Goal: Task Accomplishment & Management: Use online tool/utility

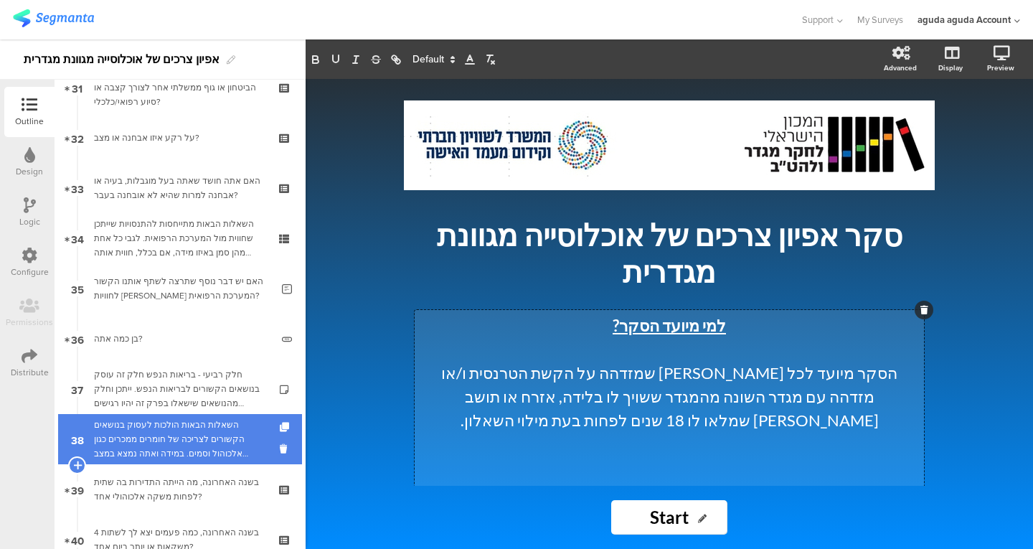
scroll to position [1582, 0]
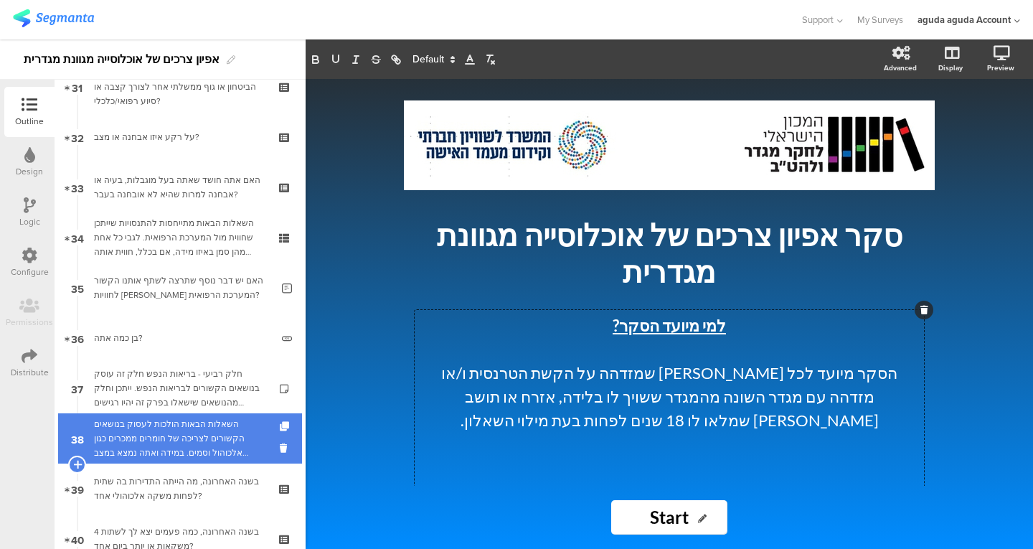
click at [162, 441] on div "השאלות הבאות הולכות לעסוק בנושאים הקשורים לצריכה של חומרים ממכרים כגון אלכוהול …" at bounding box center [179, 438] width 171 height 43
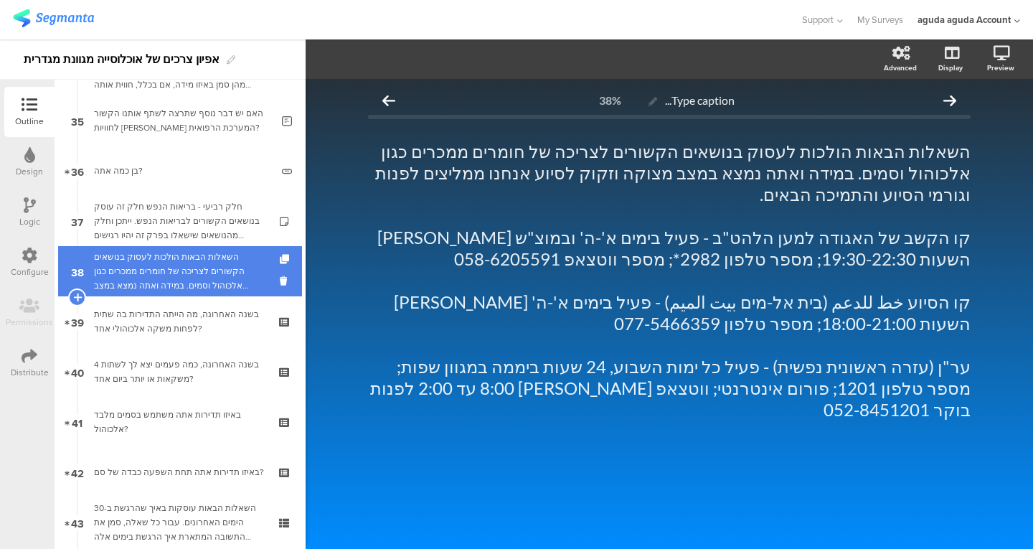
scroll to position [1863, 0]
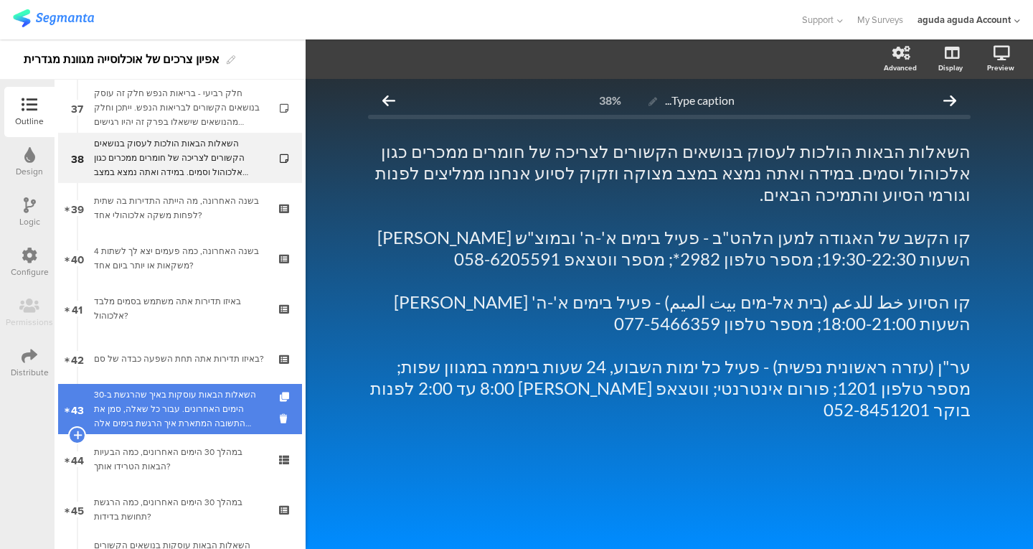
click at [186, 392] on div "השאלות הבאות עוסקות באיך שהרגשת ב-30 הימים האחרונים. עבור כל שאלה, סמן את התשוב…" at bounding box center [179, 408] width 171 height 43
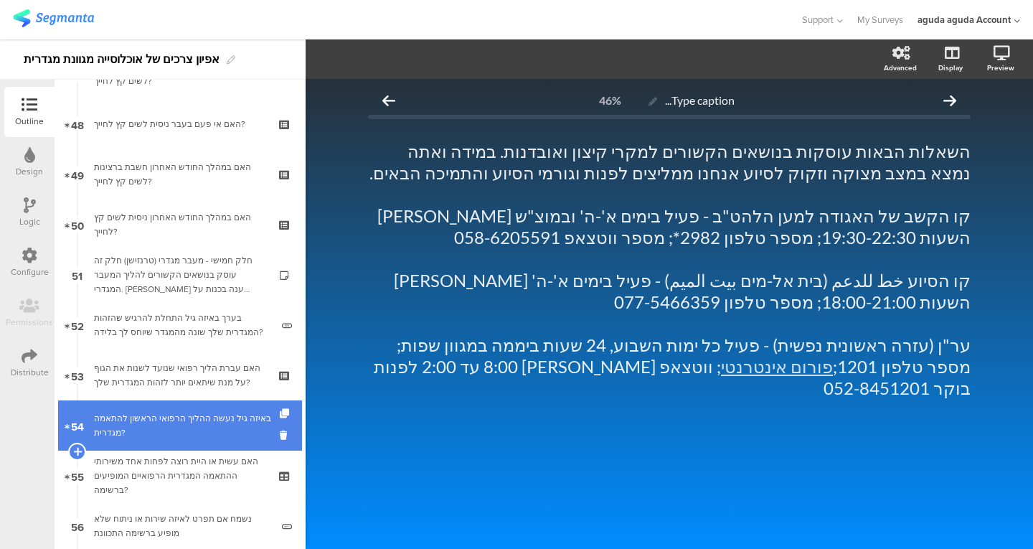
scroll to position [2554, 0]
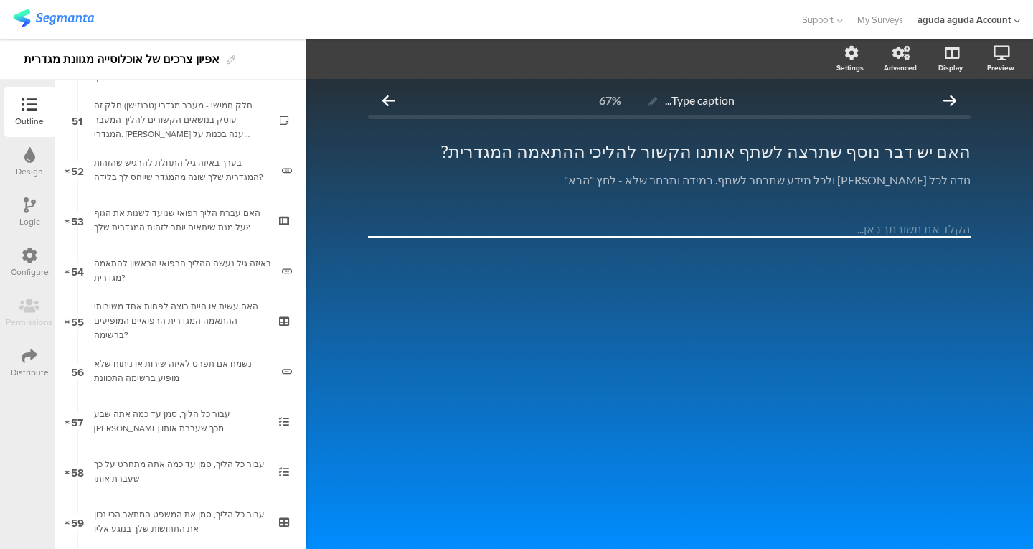
scroll to position [3201, 0]
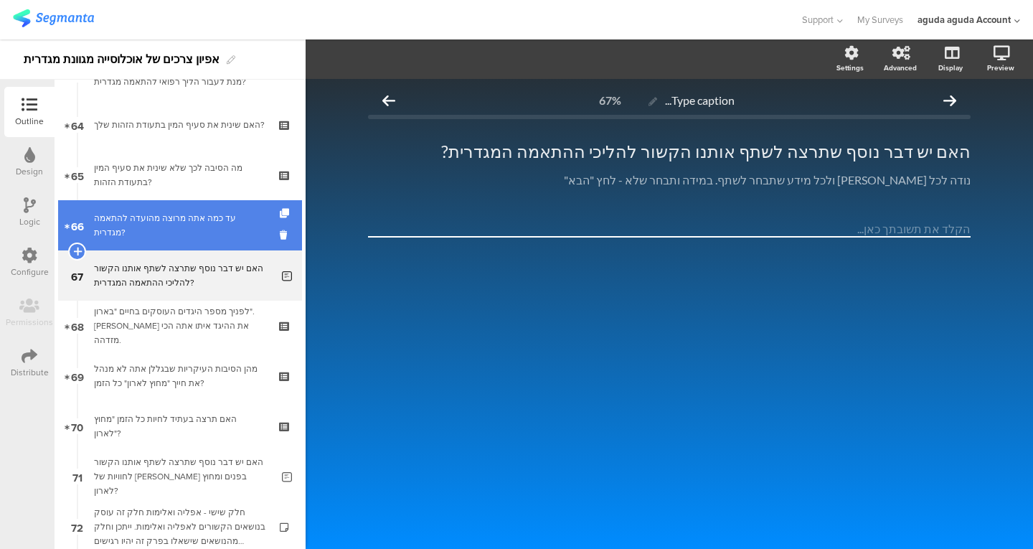
click at [207, 235] on link "66 עד כמה אתה מרוצה מהועדה להתאמה מגדרית?" at bounding box center [180, 225] width 244 height 50
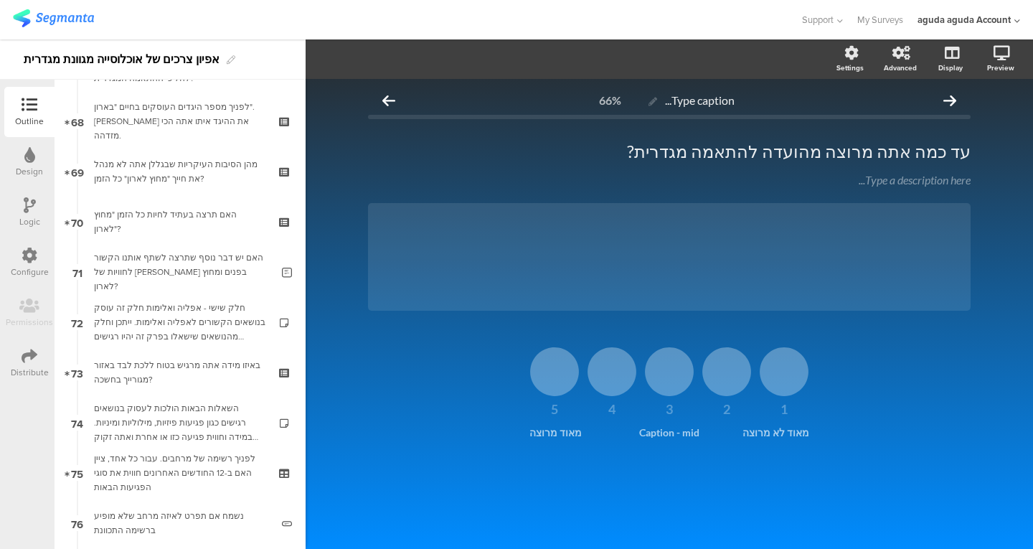
scroll to position [3406, 0]
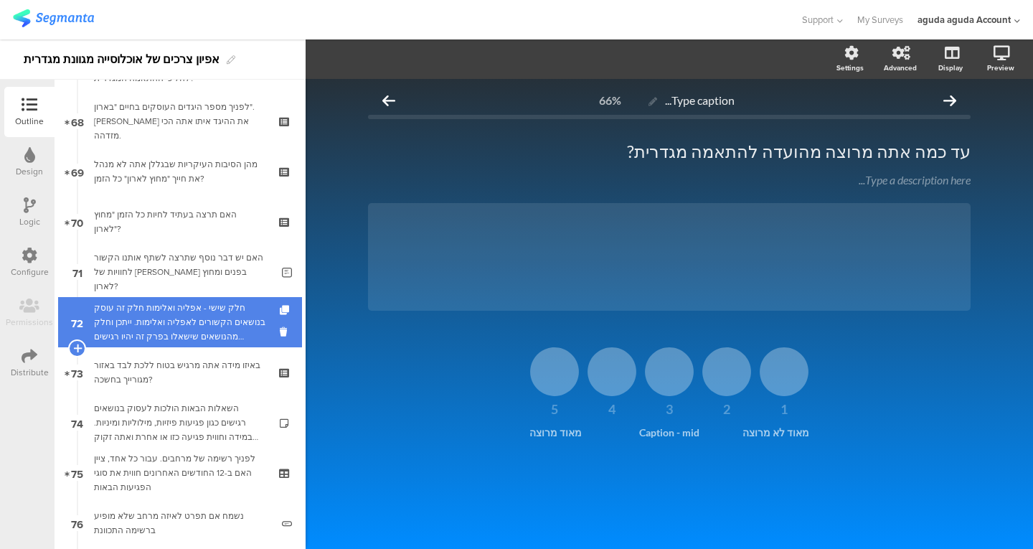
click at [199, 317] on div "חלק שישי - אפליה ואלימות חלק זה עוסק בנושאים הקשורים לאפליה ואלימות. ייתכן וחלק…" at bounding box center [179, 322] width 171 height 43
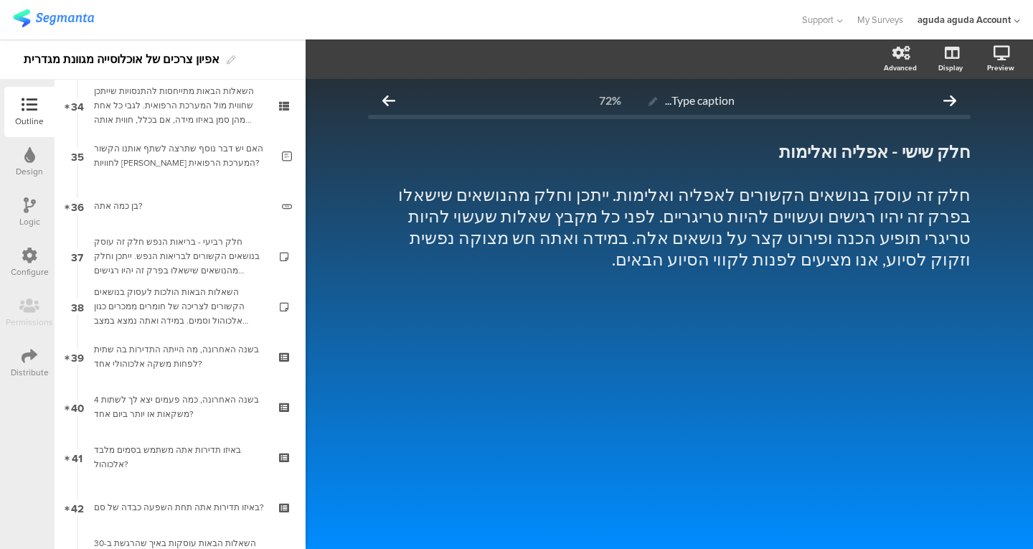
scroll to position [1715, 0]
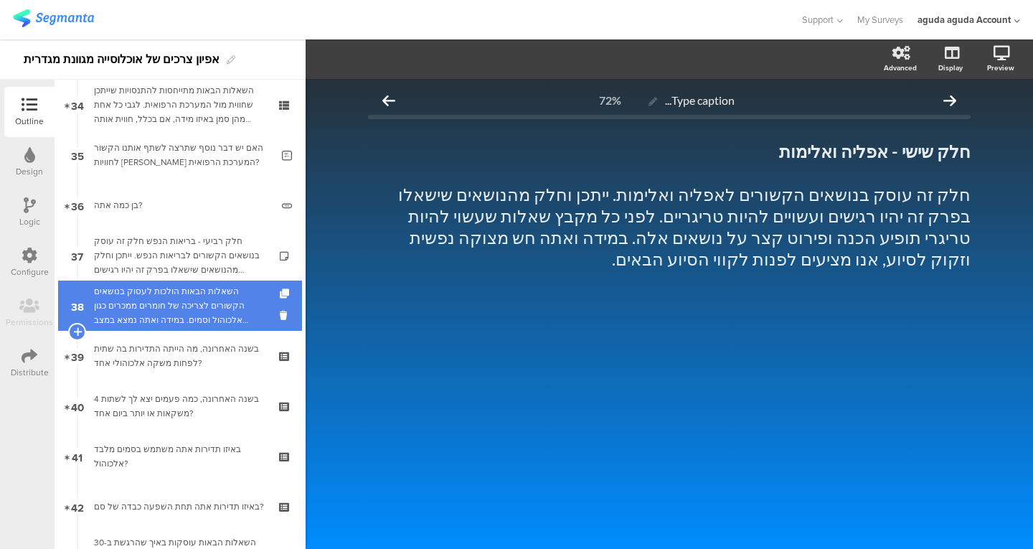
click at [217, 296] on div "השאלות הבאות הולכות לעסוק בנושאים הקשורים לצריכה של חומרים ממכרים כגון אלכוהול …" at bounding box center [179, 305] width 171 height 43
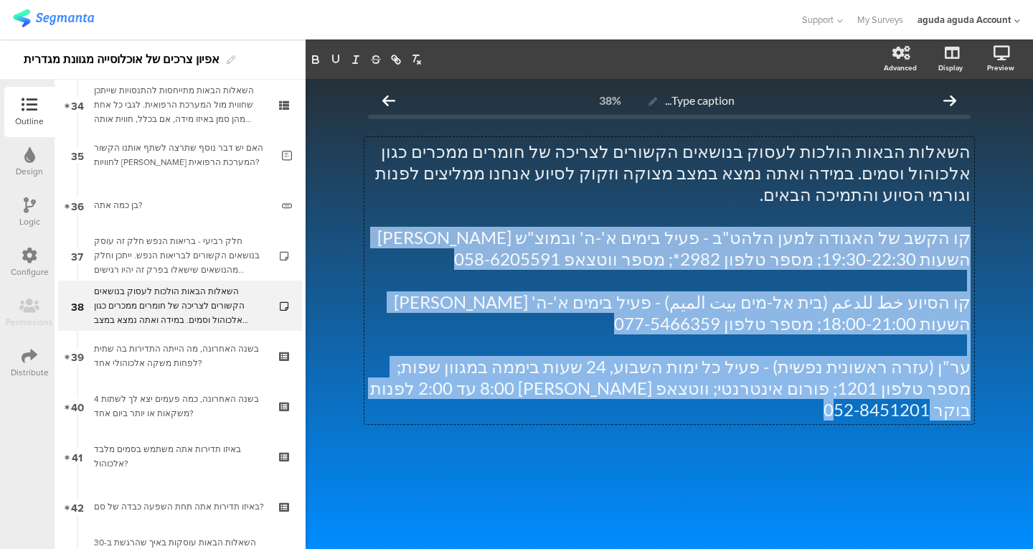
drag, startPoint x: 533, startPoint y: 369, endPoint x: 1024, endPoint y: 223, distance: 511.9
click at [1024, 223] on div "Type caption... 38% השאלות הבאות הולכות לעסוק בנושאים הקשורים לצריכה של חומרים …" at bounding box center [670, 314] width 728 height 470
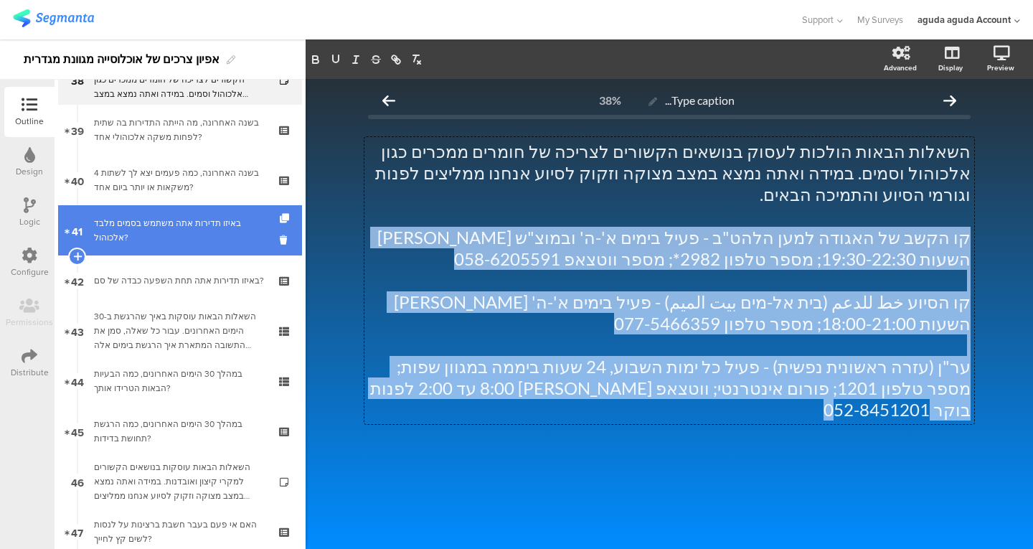
scroll to position [1941, 0]
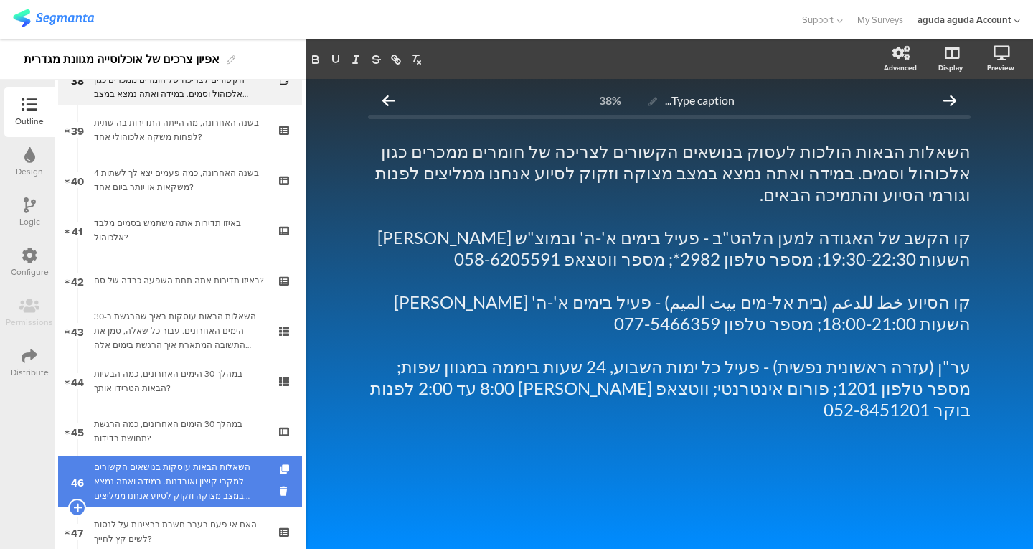
click at [196, 467] on div "השאלות הבאות עוסקות בנושאים הקשורים למקרי קיצון ואובדנות. במידה ואתה נמצא במצב …" at bounding box center [179, 481] width 171 height 43
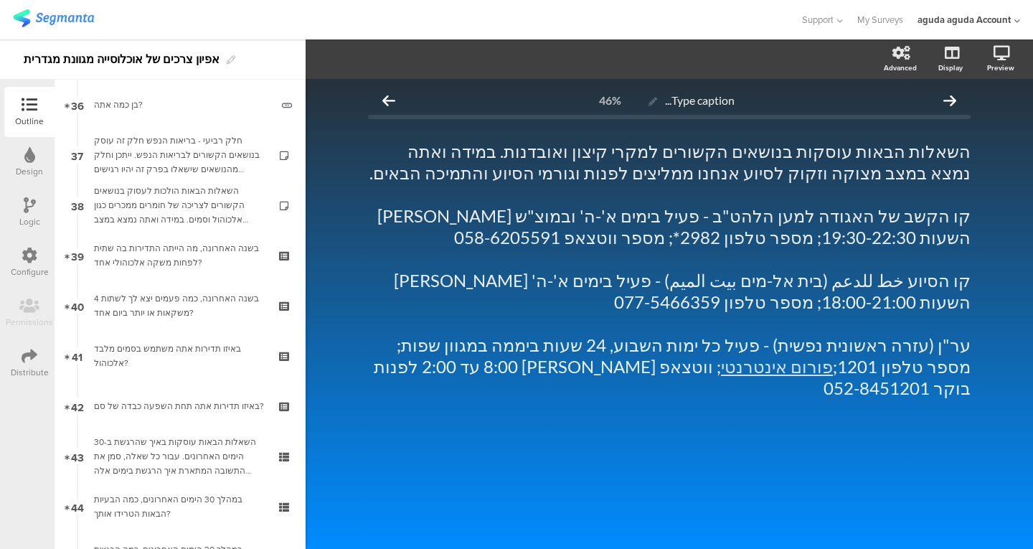
scroll to position [1814, 0]
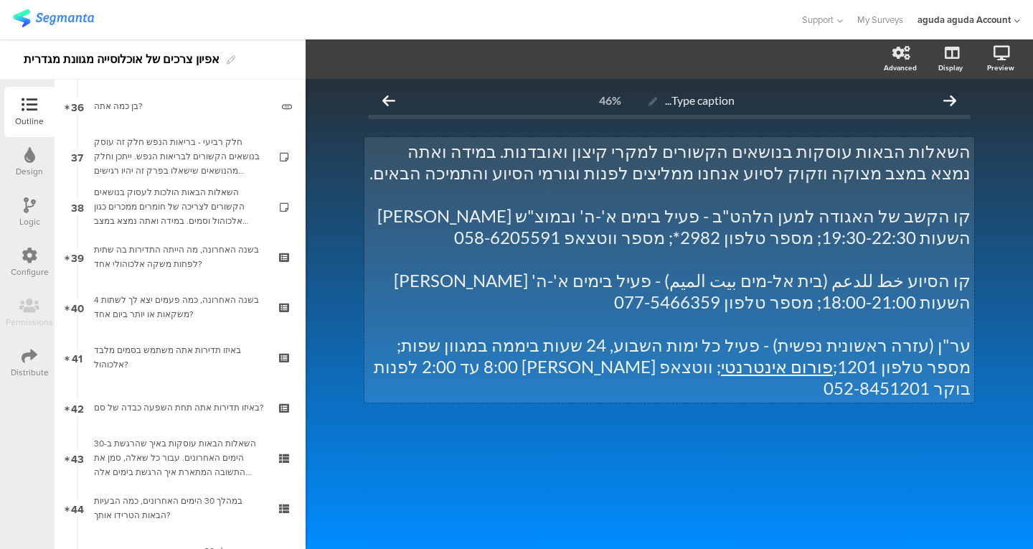
click at [893, 371] on div "השאלות הבאות עוסקות בנושאים הקשורים למקרי קיצון ואובדנות. במידה ואתה נמצא במצב …" at bounding box center [669, 269] width 610 height 265
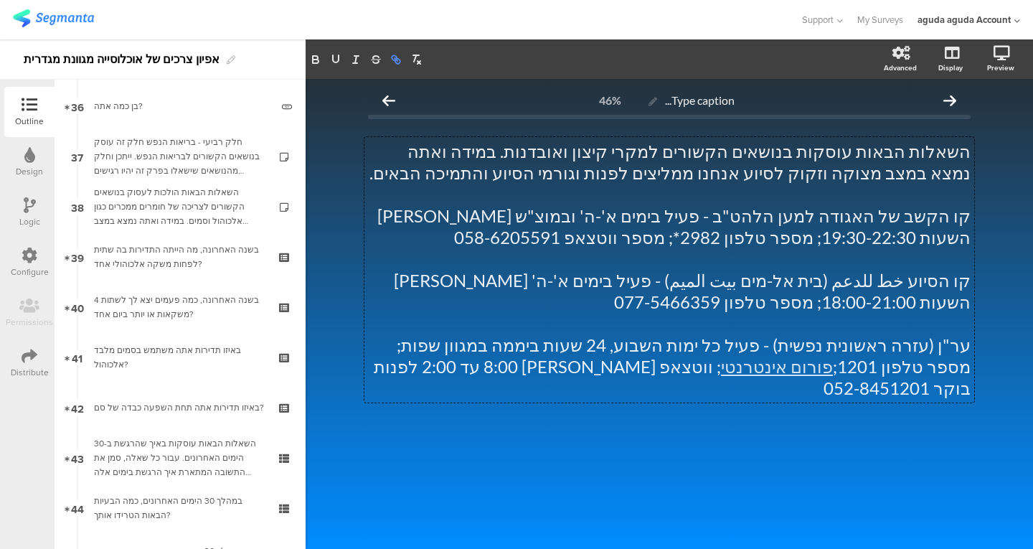
click at [393, 60] on icon "button" at bounding box center [394, 57] width 5 height 5
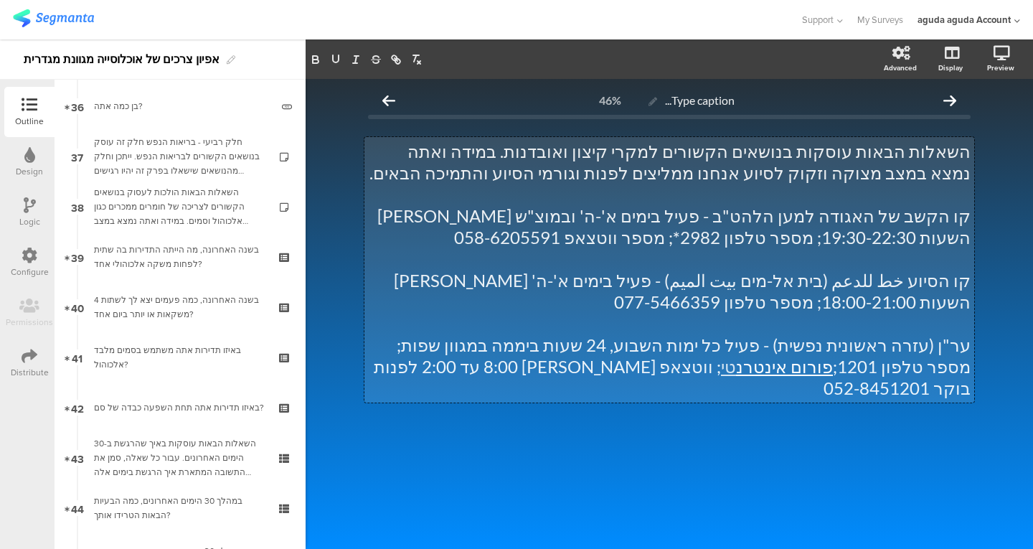
click at [833, 367] on link "פורום אינטרנ" at bounding box center [784, 366] width 97 height 21
click at [884, 355] on p "ער"ן (עזרה ראשונית נפשית) - פעיל כל ימות השבוע, 24 שעות ביממה במגוון שפות; מספר…" at bounding box center [669, 366] width 603 height 65
click at [833, 370] on link "פורום אינטרנטי" at bounding box center [777, 366] width 112 height 21
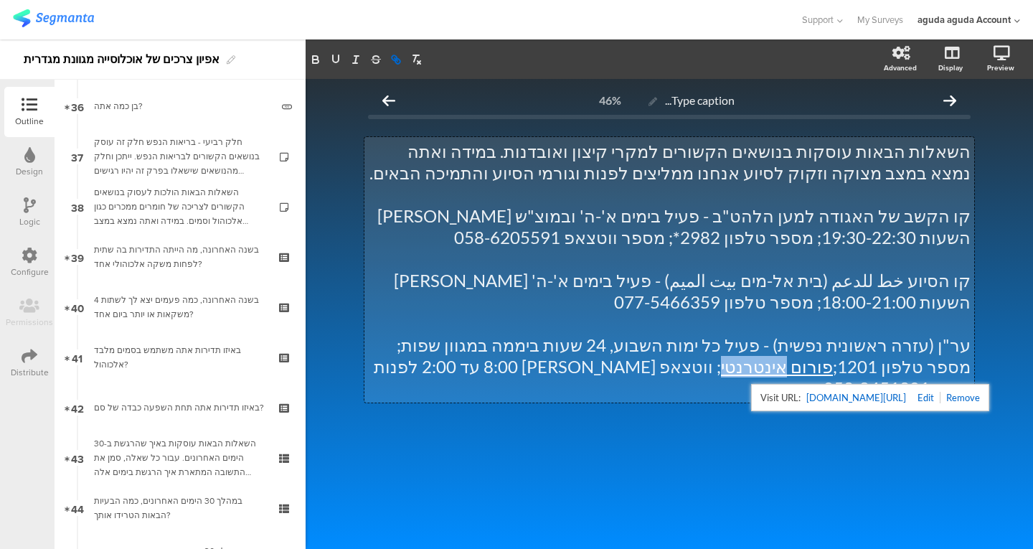
click at [833, 370] on link "פורום אינטרנטי" at bounding box center [777, 366] width 112 height 21
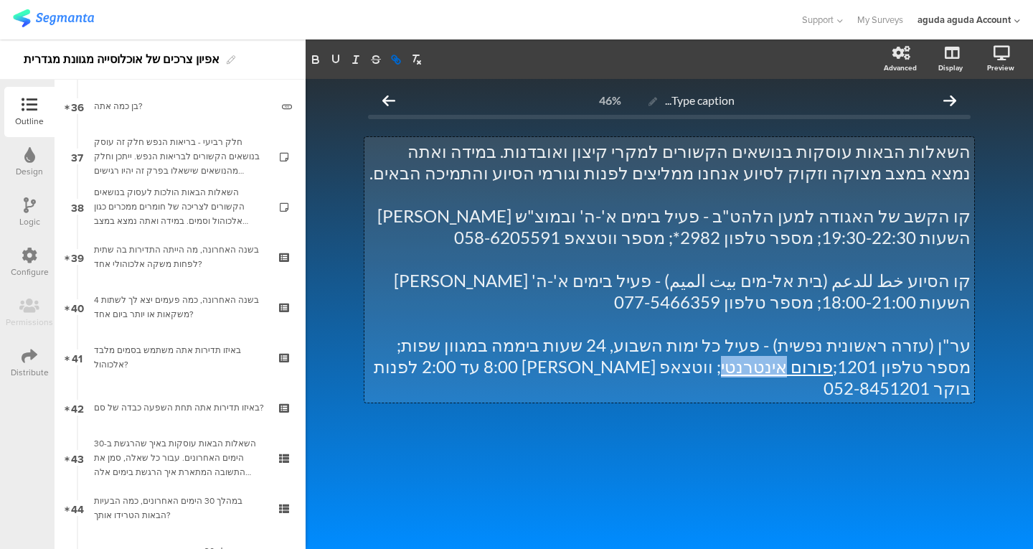
click at [833, 370] on link "פורום אינטרנטי" at bounding box center [777, 366] width 112 height 21
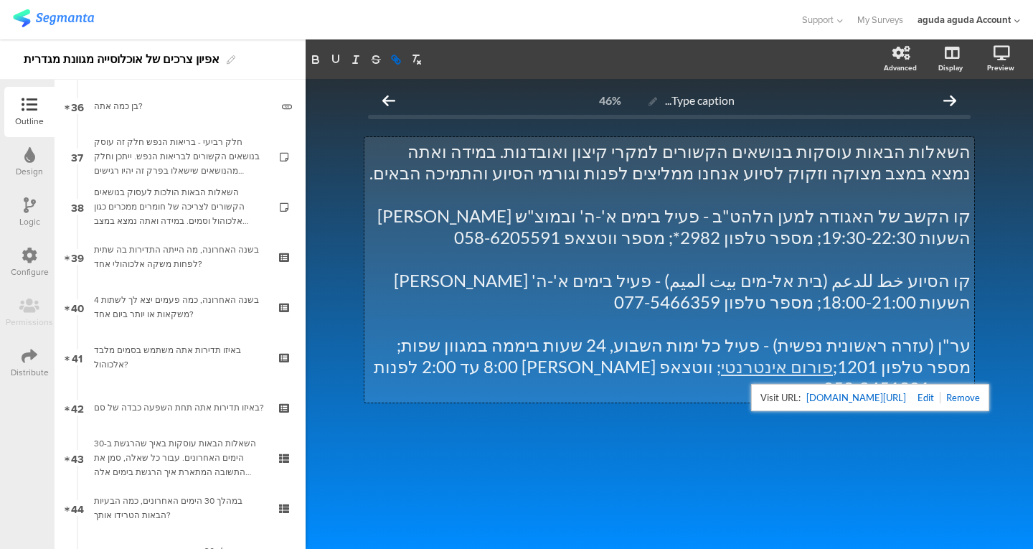
click at [843, 400] on link "[URL][DOMAIN_NAME]" at bounding box center [856, 397] width 100 height 19
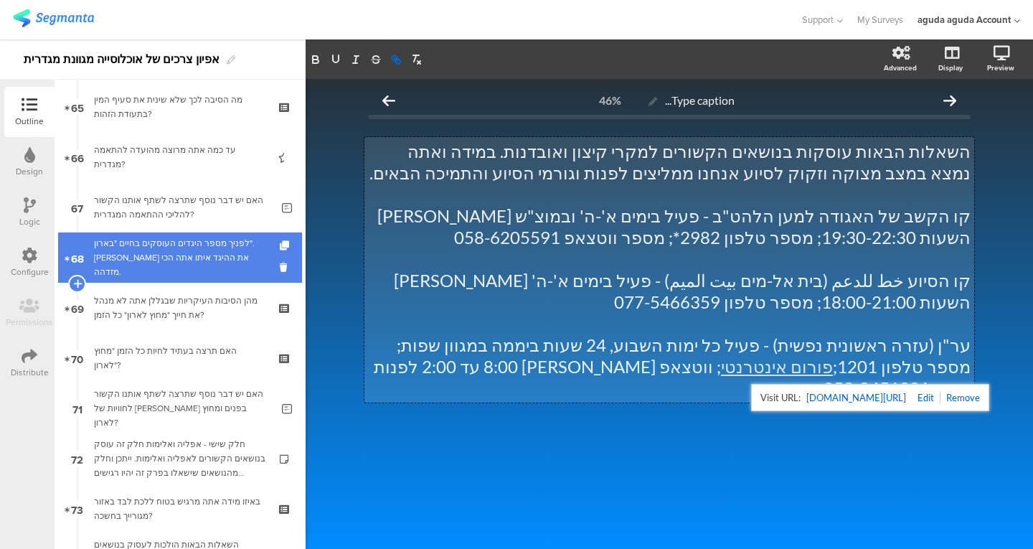
scroll to position [3265, 0]
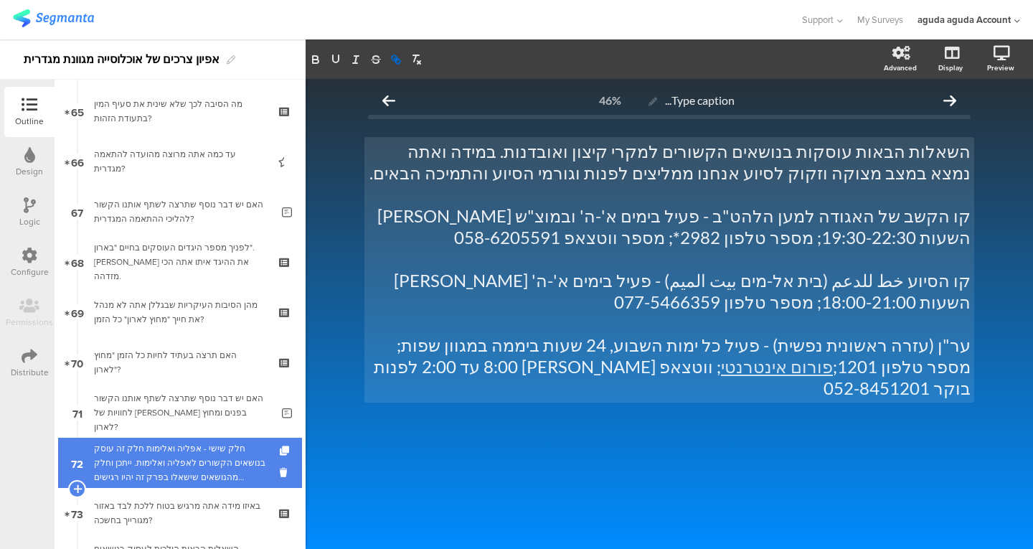
click at [167, 459] on div "חלק שישי - אפליה ואלימות חלק זה עוסק בנושאים הקשורים לאפליה ואלימות. ייתכן וחלק…" at bounding box center [179, 462] width 171 height 43
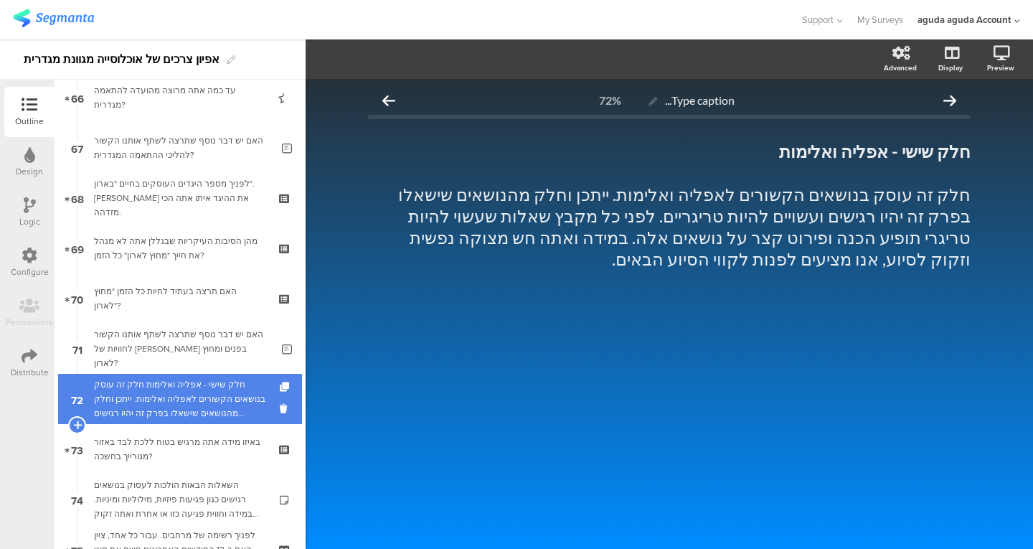
scroll to position [3328, 0]
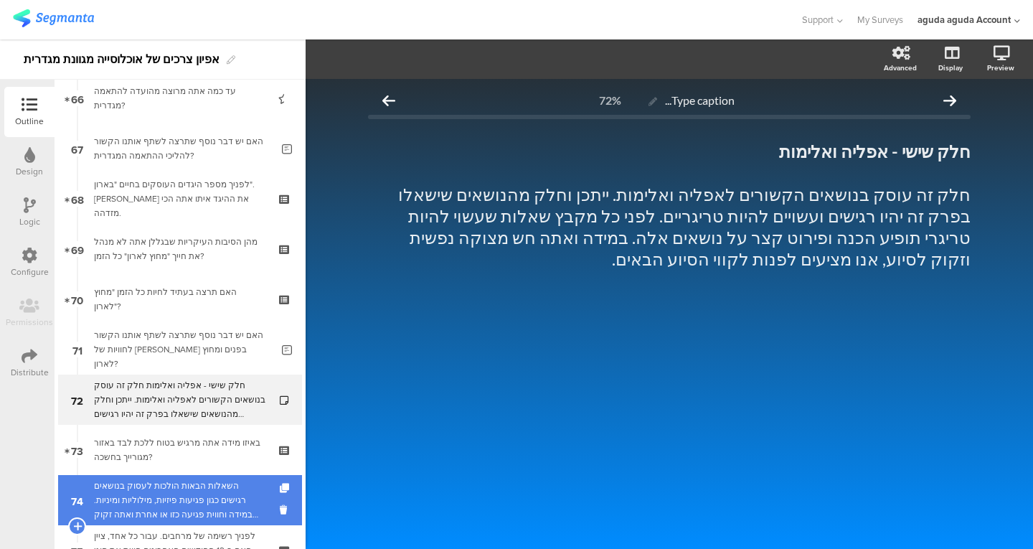
click at [183, 499] on div "השאלות הבאות הולכות לעסוק בנושאים רגישים כגון פגיעות פיזיות, מילוליות ומיניות. …" at bounding box center [179, 500] width 171 height 43
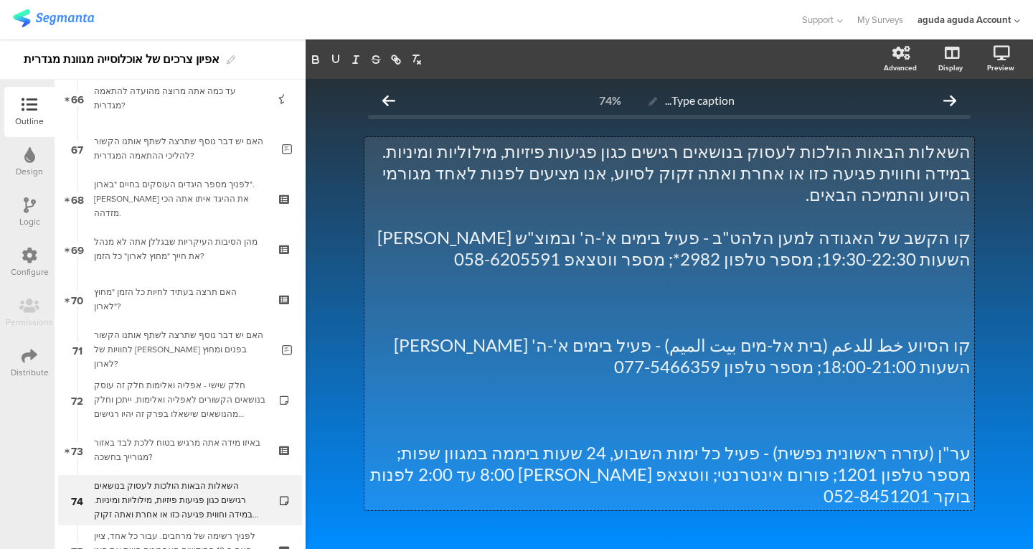
drag, startPoint x: 877, startPoint y: 453, endPoint x: 958, endPoint y: 455, distance: 80.4
click at [958, 455] on div "השאלות הבאות הולכות לעסוק בנושאים רגישים כגון פגיעות פיזיות, מילוליות ומיניות. …" at bounding box center [669, 323] width 610 height 373
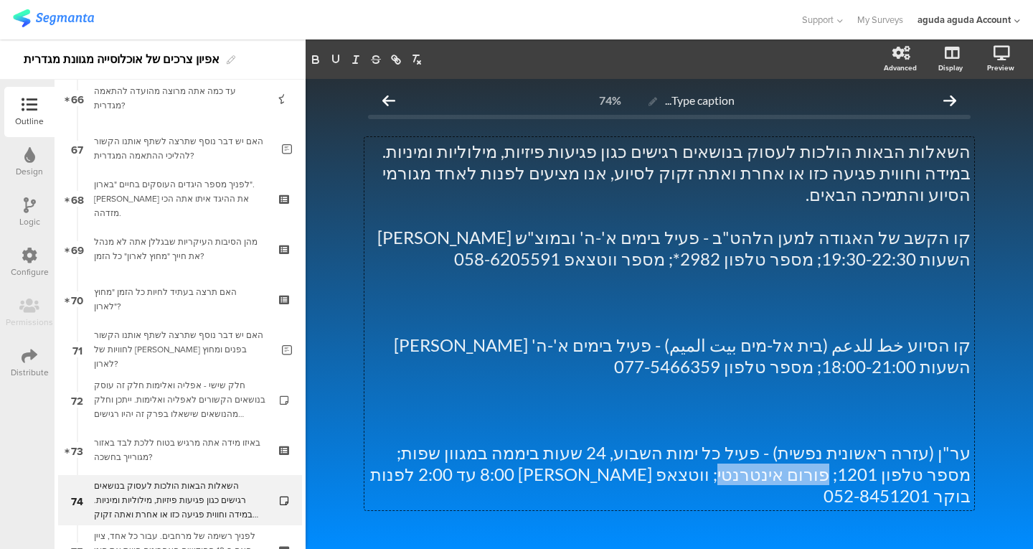
drag, startPoint x: 877, startPoint y: 456, endPoint x: 973, endPoint y: 461, distance: 96.3
click at [973, 461] on div "Type caption... 74% השאלות הבאות הולכות לעסוק בנושאים רגישים כגון פגיעות פיזיות…" at bounding box center [669, 336] width 631 height 514
click at [401, 62] on icon "button" at bounding box center [396, 59] width 13 height 13
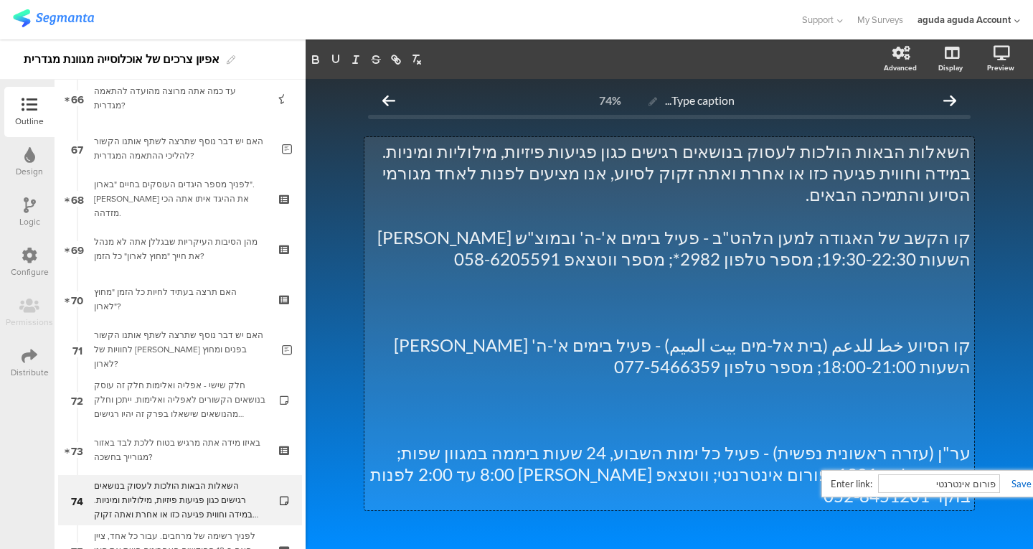
paste input "[URL][DOMAIN_NAME]"
type input "[URL][DOMAIN_NAME]"
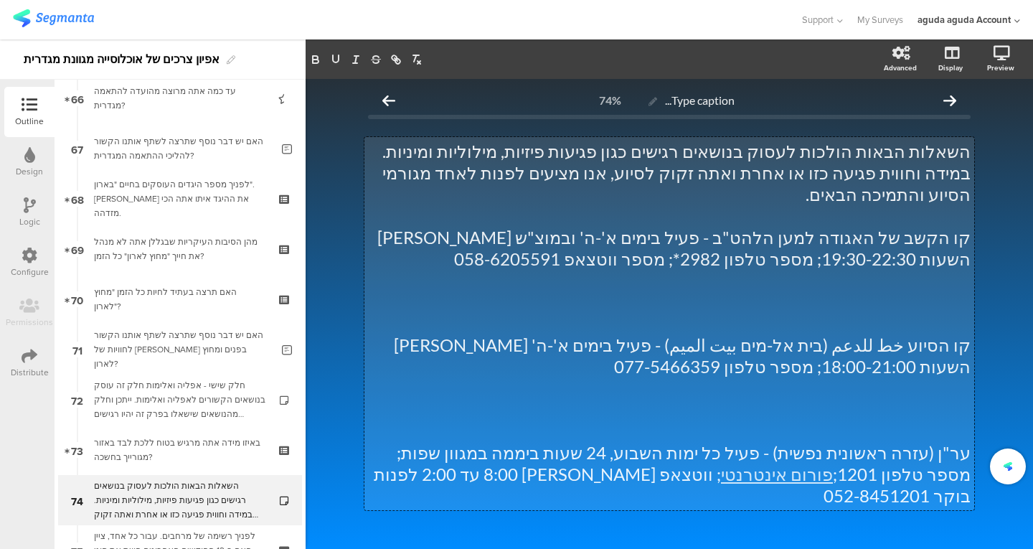
click at [915, 420] on p at bounding box center [669, 431] width 603 height 22
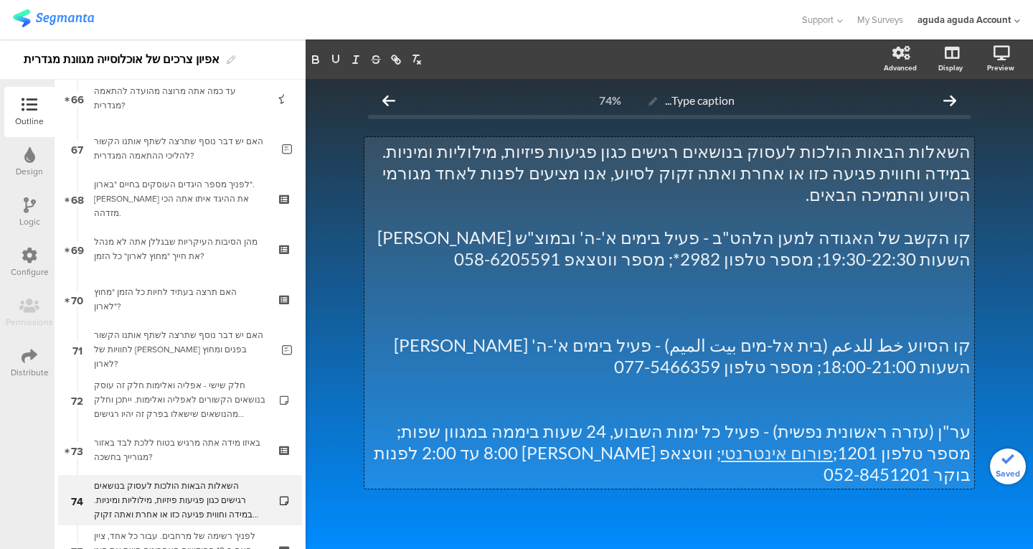
click at [941, 313] on p at bounding box center [669, 324] width 603 height 22
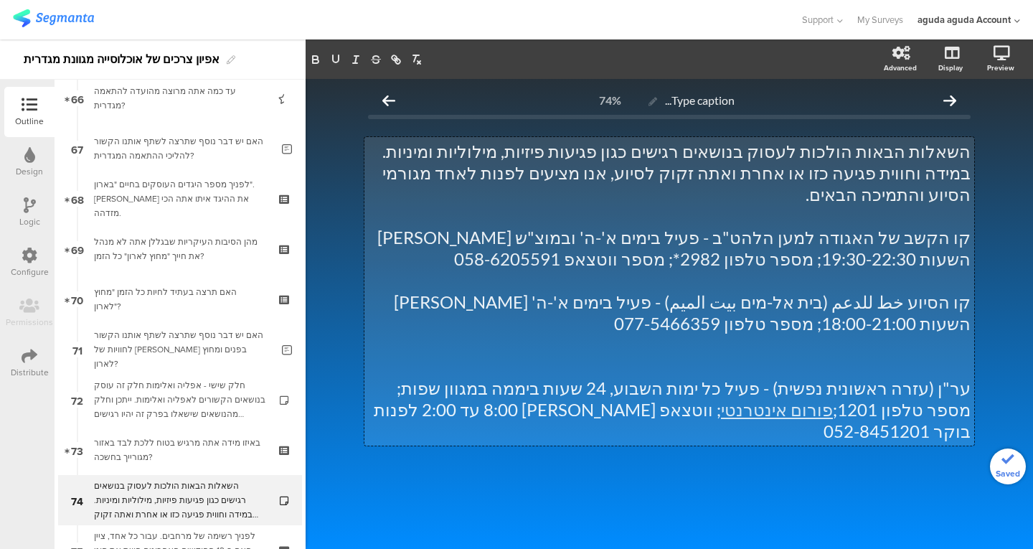
click at [940, 356] on p at bounding box center [669, 367] width 603 height 22
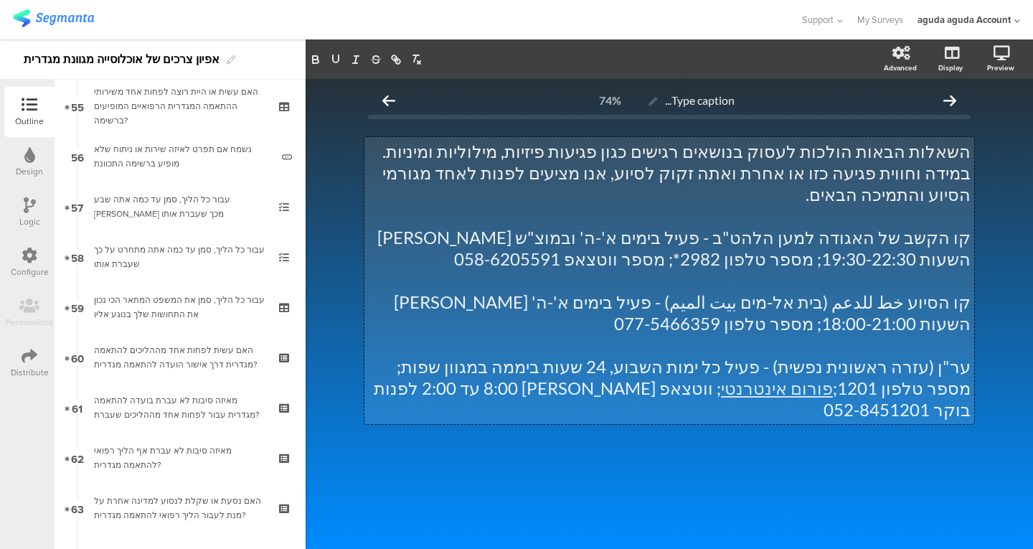
scroll to position [2861, 0]
